Goal: Task Accomplishment & Management: Use online tool/utility

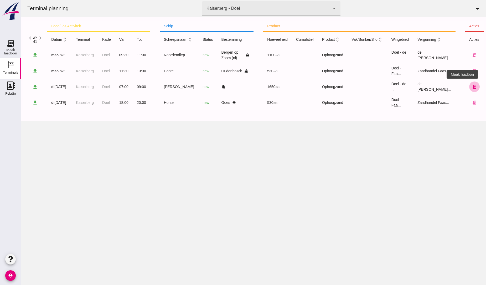
click at [472, 87] on icon "receipt_long" at bounding box center [474, 86] width 5 height 5
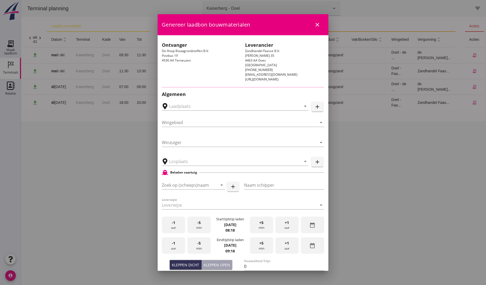
type input "[GEOGRAPHIC_DATA], [GEOGRAPHIC_DATA], [GEOGRAPHIC_DATA]"
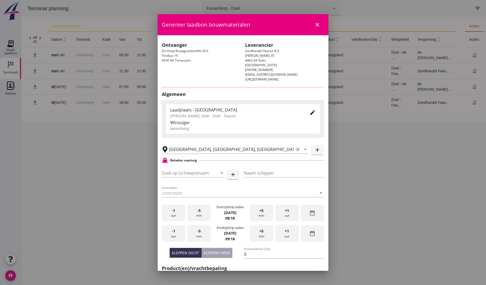
type input "[PERSON_NAME]"
type input "1793"
type input "Ophoogzand (6120)"
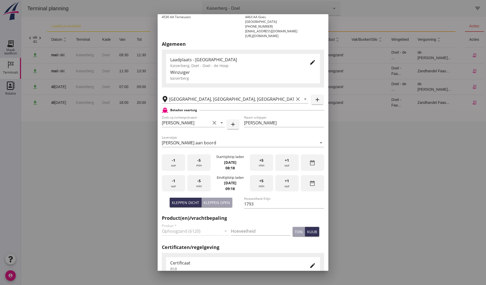
scroll to position [58, 0]
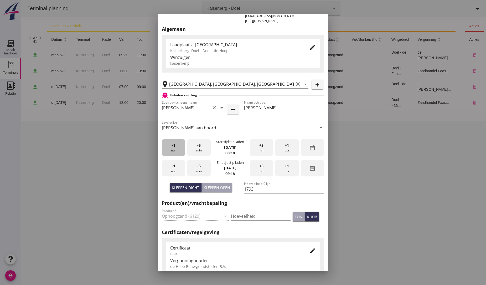
click at [172, 145] on span "-1" at bounding box center [173, 145] width 3 height 6
click at [281, 165] on div "+1 uur" at bounding box center [286, 168] width 23 height 17
click at [285, 167] on span "+1" at bounding box center [287, 166] width 4 height 6
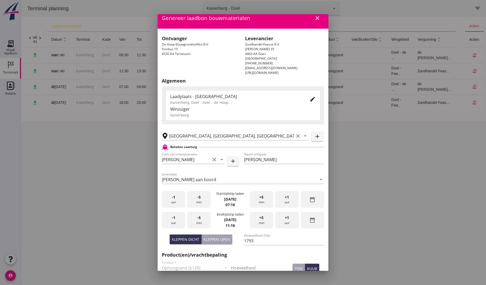
scroll to position [0, 0]
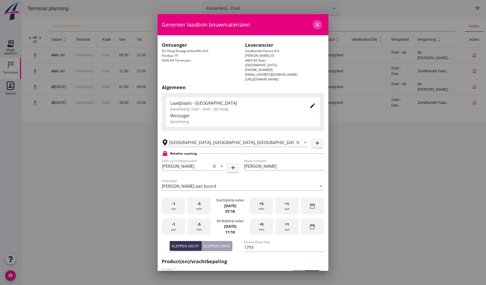
click at [314, 23] on icon "close" at bounding box center [317, 25] width 6 height 6
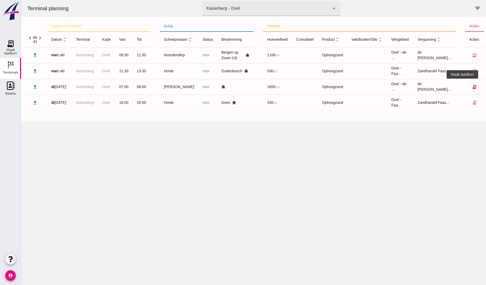
click at [472, 85] on icon "receipt_long" at bounding box center [474, 86] width 5 height 5
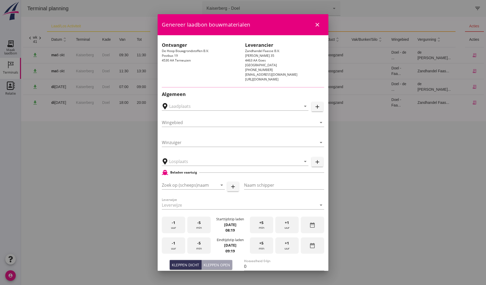
type input "[GEOGRAPHIC_DATA], [GEOGRAPHIC_DATA], [GEOGRAPHIC_DATA]"
type input "[PERSON_NAME]"
type input "1793"
type input "Ophoogzand (6120)"
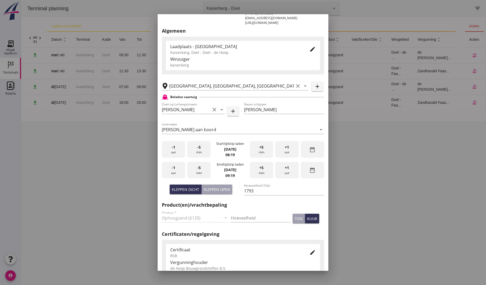
scroll to position [58, 0]
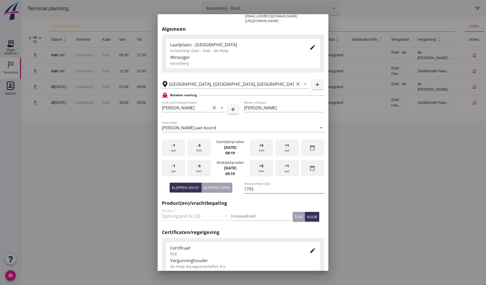
click at [257, 188] on input "1793" at bounding box center [284, 189] width 80 height 8
type input "1650"
click at [169, 147] on div "-1 uur" at bounding box center [173, 147] width 23 height 17
click at [284, 169] on div "+1 uur" at bounding box center [286, 168] width 23 height 17
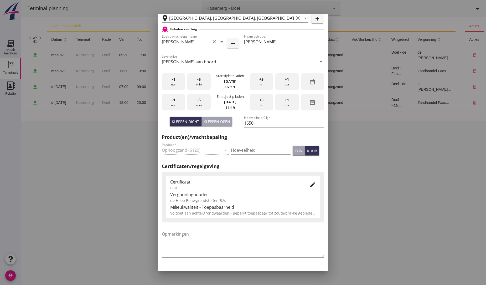
scroll to position [139, 0]
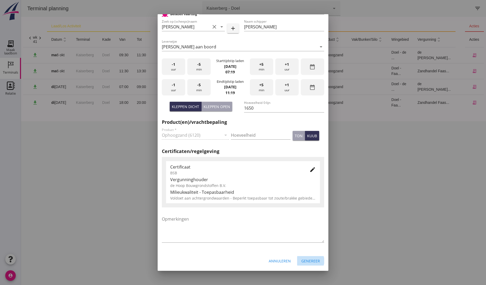
click at [308, 258] on div "Genereer" at bounding box center [310, 261] width 19 height 6
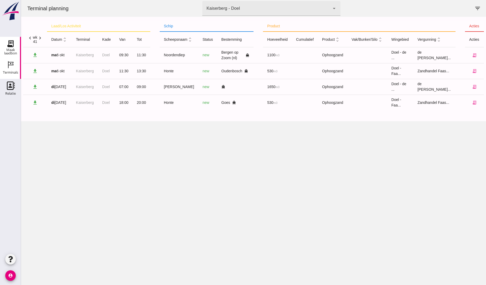
click at [9, 43] on use at bounding box center [10, 43] width 8 height 8
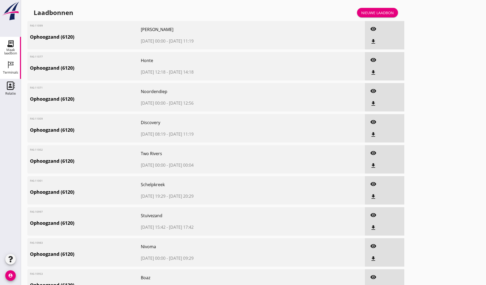
click at [13, 62] on use at bounding box center [11, 64] width 6 height 7
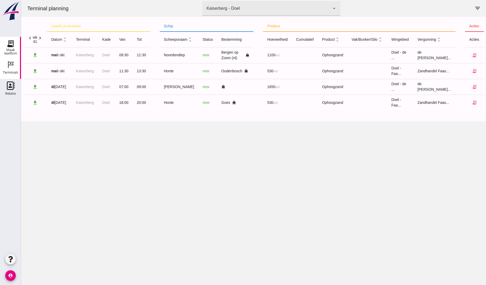
click at [9, 45] on icon "Maak laadbon" at bounding box center [10, 43] width 8 height 8
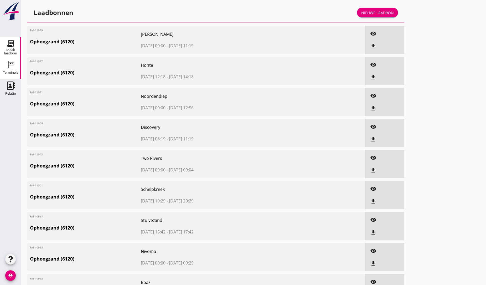
click at [11, 62] on use at bounding box center [11, 64] width 6 height 7
